Goal: Information Seeking & Learning: Learn about a topic

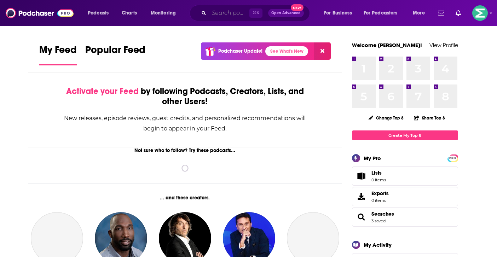
click at [224, 9] on input "Search podcasts, credits, & more..." at bounding box center [229, 12] width 40 height 11
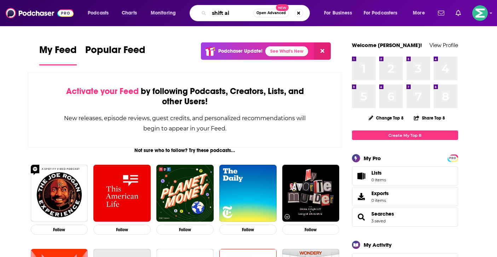
type input "shift ai"
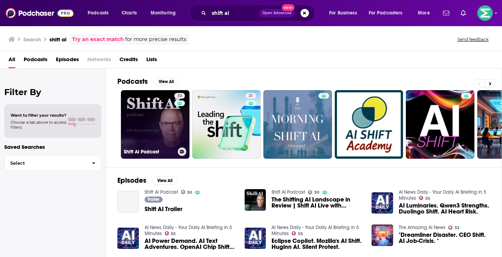
click at [157, 120] on link "30 Shift AI Podcast" at bounding box center [155, 124] width 69 height 69
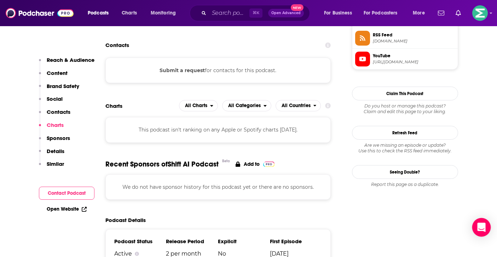
scroll to position [590, 0]
